Goal: Information Seeking & Learning: Check status

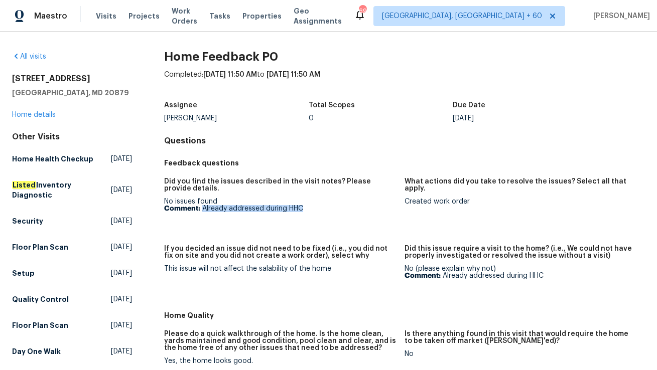
drag, startPoint x: 203, startPoint y: 208, endPoint x: 337, endPoint y: 211, distance: 133.5
click at [337, 211] on p "Comment: Already addressed during HHC" at bounding box center [280, 208] width 232 height 7
copy p "Already addressed during HHC"
click at [36, 111] on link "Home details" at bounding box center [34, 114] width 44 height 7
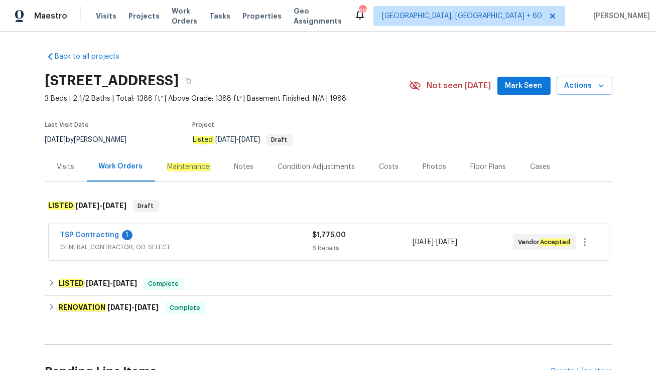
click at [188, 237] on div "TSP Contracting 1" at bounding box center [186, 236] width 251 height 12
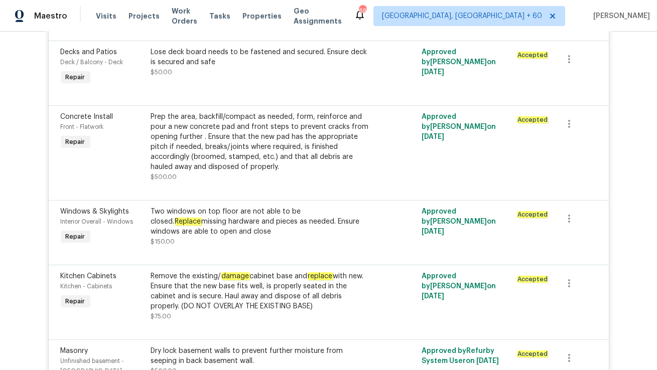
scroll to position [314, 0]
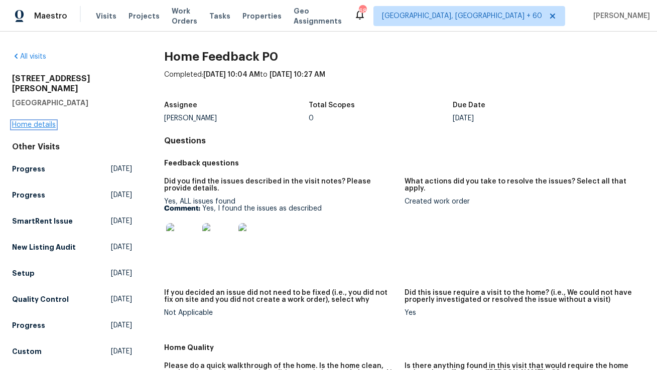
click at [46, 121] on link "Home details" at bounding box center [34, 124] width 44 height 7
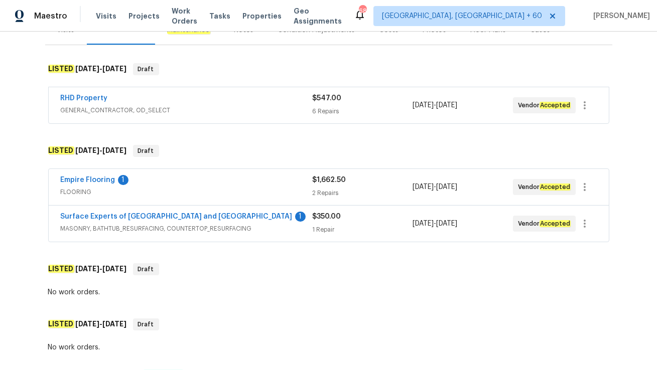
scroll to position [147, 0]
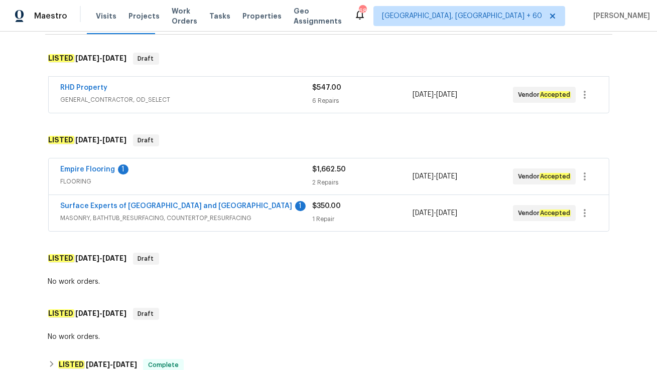
click at [252, 210] on div "Surface Experts of Durham and Chapel Hill 1" at bounding box center [186, 207] width 251 height 12
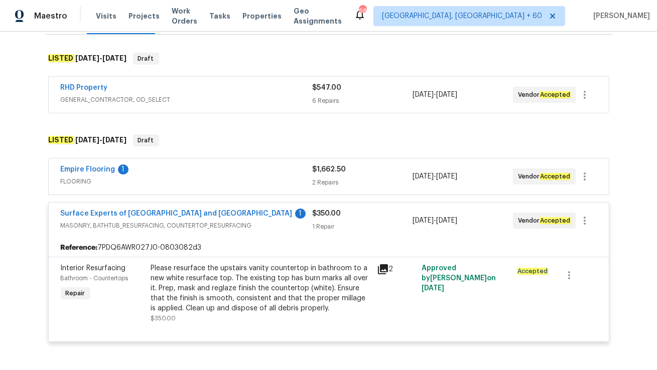
click at [175, 174] on div "Empire Flooring 1" at bounding box center [186, 171] width 251 height 12
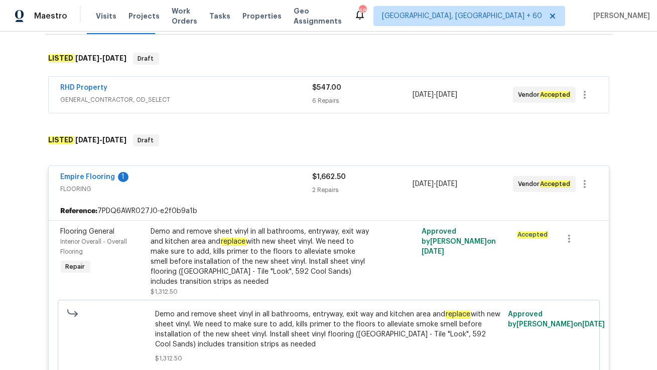
click at [190, 87] on div "RHD Property" at bounding box center [186, 89] width 251 height 12
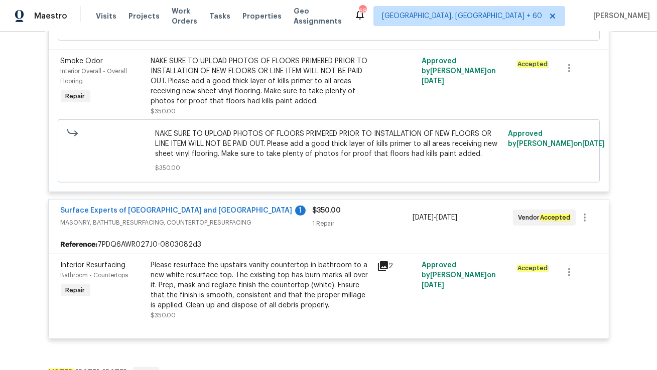
scroll to position [1104, 0]
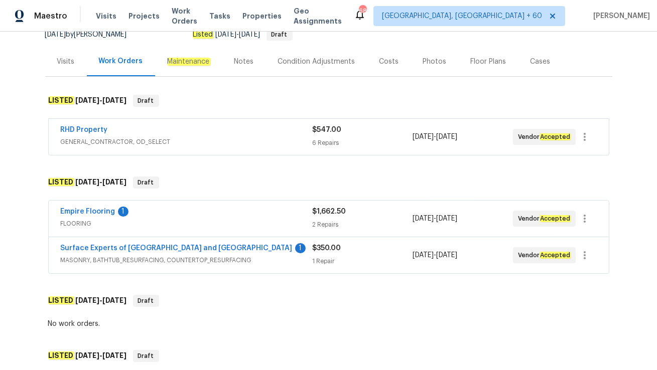
scroll to position [116, 0]
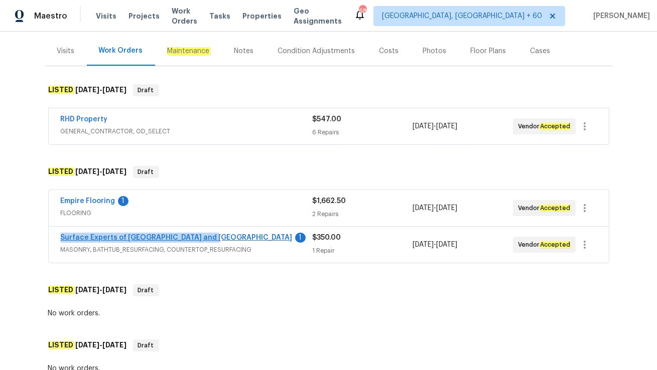
drag, startPoint x: 56, startPoint y: 237, endPoint x: 202, endPoint y: 239, distance: 146.0
click at [202, 239] on div "Surface Experts of Durham and Chapel Hill 1 MASONRY, BATHTUB_RESURFACING, COUNT…" at bounding box center [329, 245] width 560 height 36
copy link "Surface Experts of Durham and Chapel Hill"
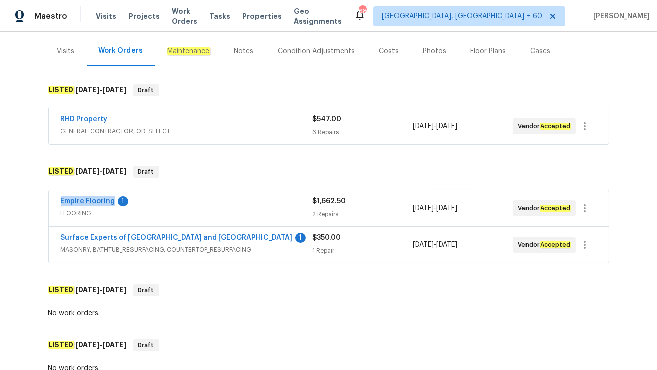
drag, startPoint x: 54, startPoint y: 199, endPoint x: 111, endPoint y: 202, distance: 57.8
click at [111, 202] on div "Empire Flooring 1 FLOORING $1,662.50 2 Repairs 9/22/2025 - 9/30/2025 Vendor Acc…" at bounding box center [329, 208] width 560 height 36
copy link "Empire Flooring"
drag, startPoint x: 58, startPoint y: 116, endPoint x: 136, endPoint y: 116, distance: 78.8
click at [136, 116] on div "RHD Property GENERAL_CONTRACTOR, OD_SELECT $547.00 6 Repairs 9/22/2025 - 9/30/2…" at bounding box center [329, 126] width 560 height 36
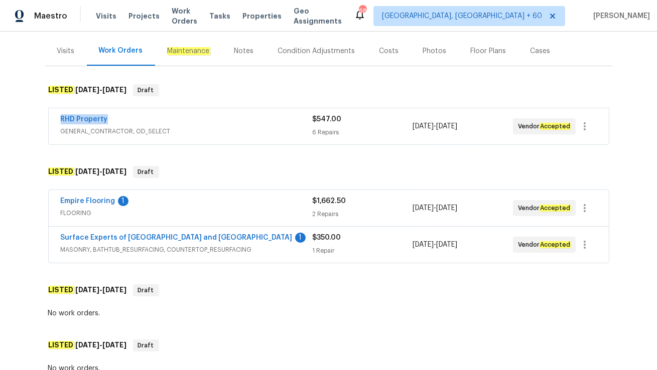
copy link "RHD Property"
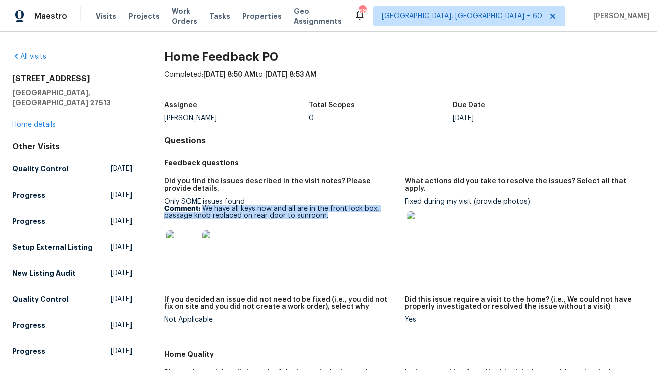
drag, startPoint x: 203, startPoint y: 208, endPoint x: 354, endPoint y: 218, distance: 150.8
click at [354, 218] on p "Comment: We have all keys now and all are in the front lock box, passage knob r…" at bounding box center [280, 212] width 232 height 14
copy p "We have all keys now and all are in the front lock box, passage knob replaced o…"
click at [226, 210] on p "Comment: We have all keys now and all are in the front lock box, passage knob r…" at bounding box center [280, 212] width 232 height 14
drag, startPoint x: 203, startPoint y: 209, endPoint x: 331, endPoint y: 214, distance: 128.0
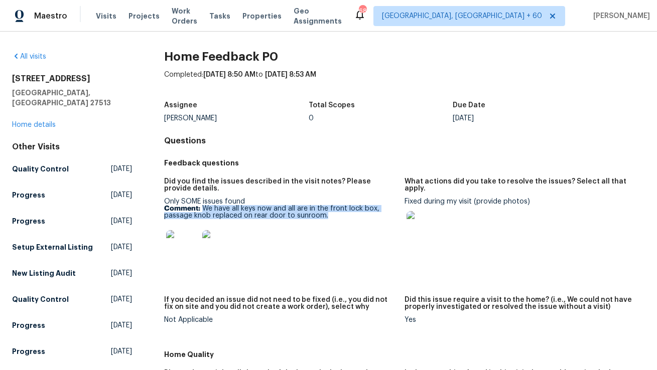
click at [331, 214] on p "Comment: We have all keys now and all are in the front lock box, passage knob r…" at bounding box center [280, 212] width 232 height 14
copy p "We have all keys now and all are in the front lock box, passage knob replaced o…"
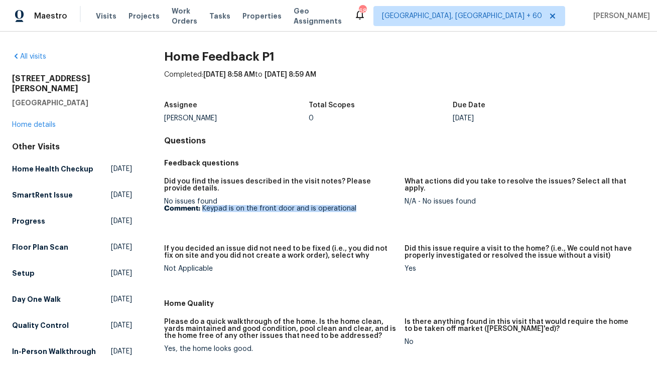
drag, startPoint x: 203, startPoint y: 210, endPoint x: 385, endPoint y: 206, distance: 182.6
click at [385, 206] on p "Comment: Keypad is on the front door and is operational" at bounding box center [280, 208] width 232 height 7
copy p "Keypad is on the front door and is operational"
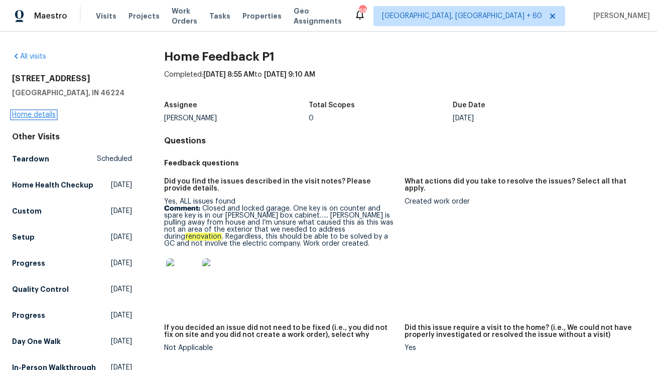
click at [38, 112] on link "Home details" at bounding box center [34, 114] width 44 height 7
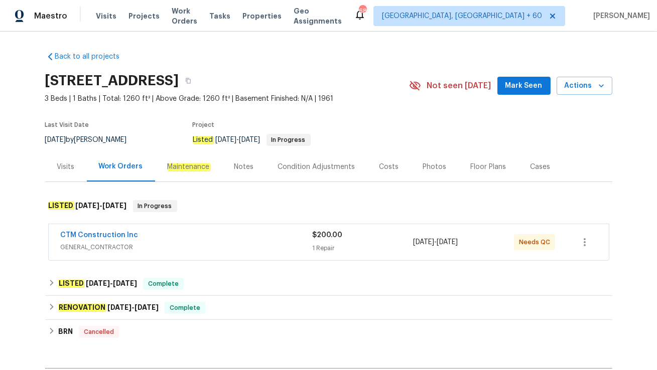
click at [157, 238] on div "CTM Construction Inc" at bounding box center [187, 236] width 252 height 12
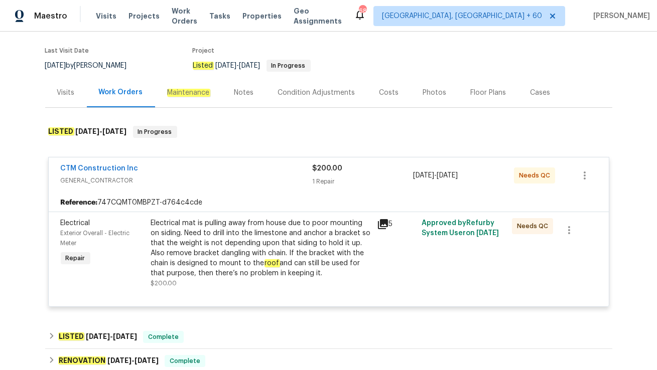
scroll to position [75, 0]
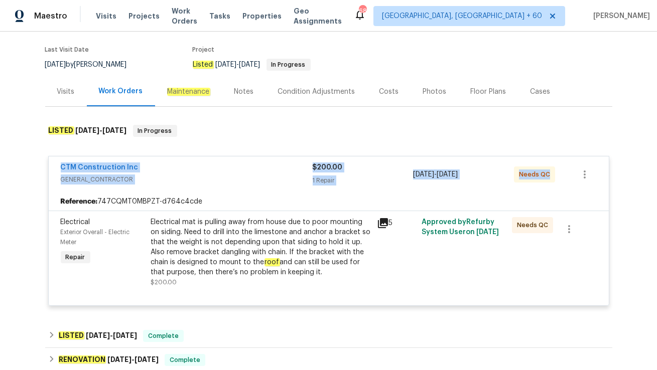
drag, startPoint x: 56, startPoint y: 165, endPoint x: 551, endPoint y: 179, distance: 495.3
click at [551, 179] on div "CTM Construction Inc GENERAL_CONTRACTOR $200.00 1 Repair [DATE] - [DATE] Needs …" at bounding box center [329, 175] width 560 height 36
copy div "CTM Construction Inc GENERAL_CONTRACTOR $200.00 1 Repair [DATE] - [DATE] Needs …"
